Goal: Find specific page/section: Find specific page/section

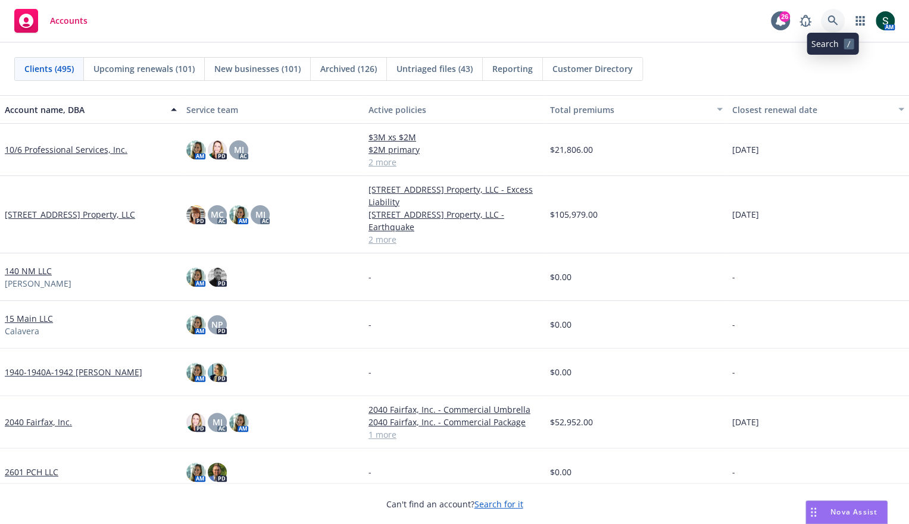
click at [836, 23] on icon at bounding box center [832, 20] width 11 height 11
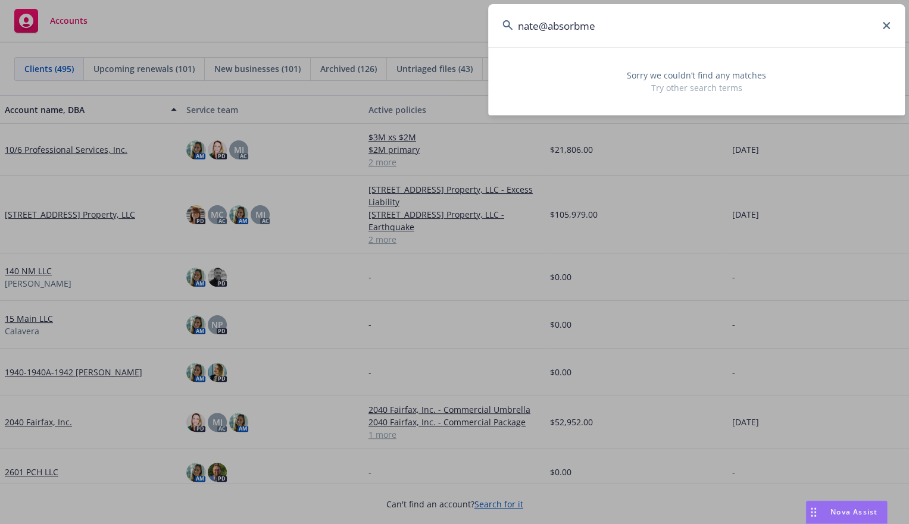
click at [584, 41] on input "nate@absorbme" at bounding box center [696, 25] width 417 height 43
click at [585, 30] on input "nate@absorbme" at bounding box center [696, 25] width 417 height 43
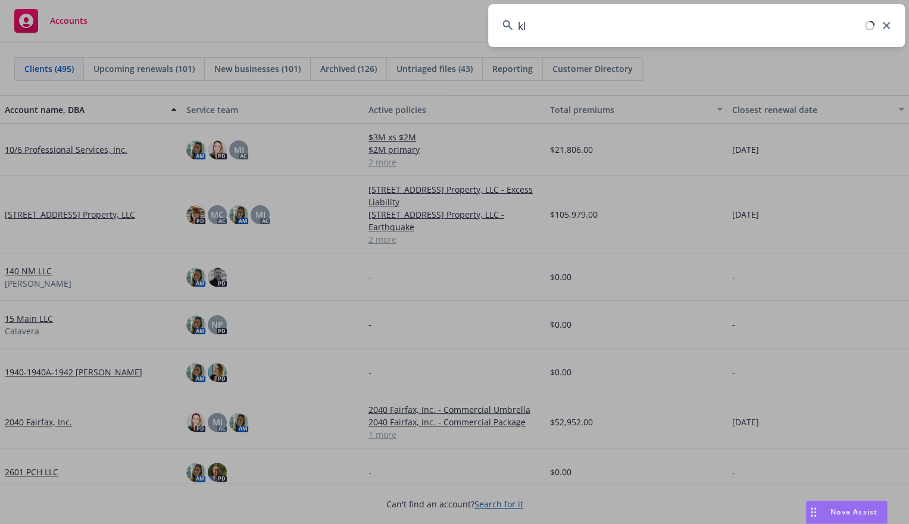
type input "k"
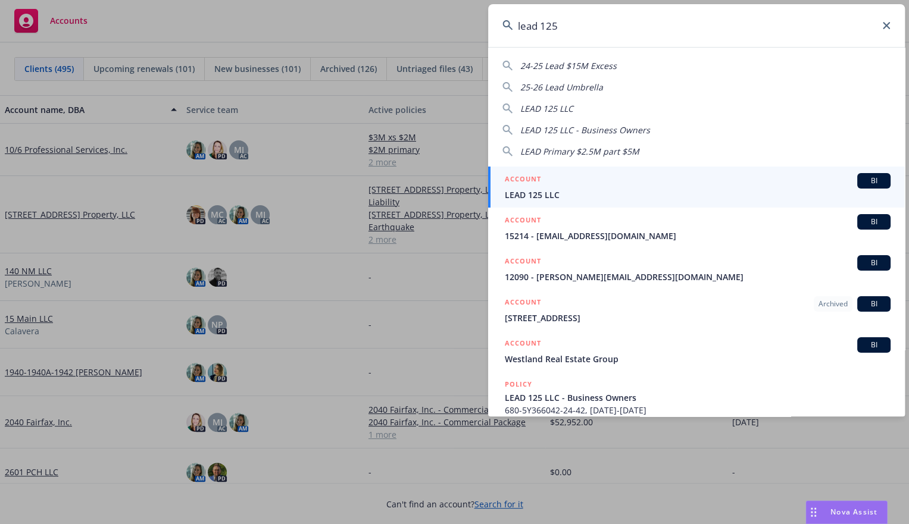
type input "lead 125"
click at [543, 192] on span "LEAD 125 LLC" at bounding box center [698, 195] width 386 height 12
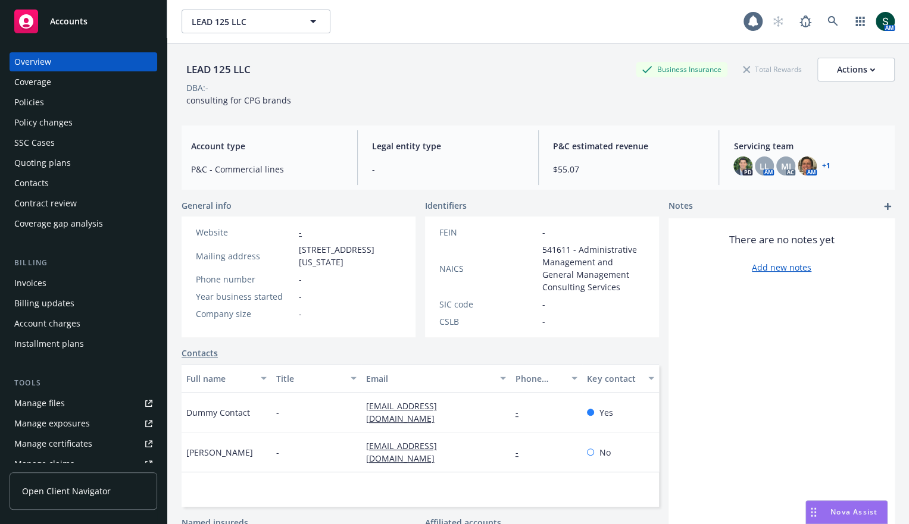
click at [43, 101] on div "Policies" at bounding box center [83, 102] width 138 height 19
